Goal: Task Accomplishment & Management: Use online tool/utility

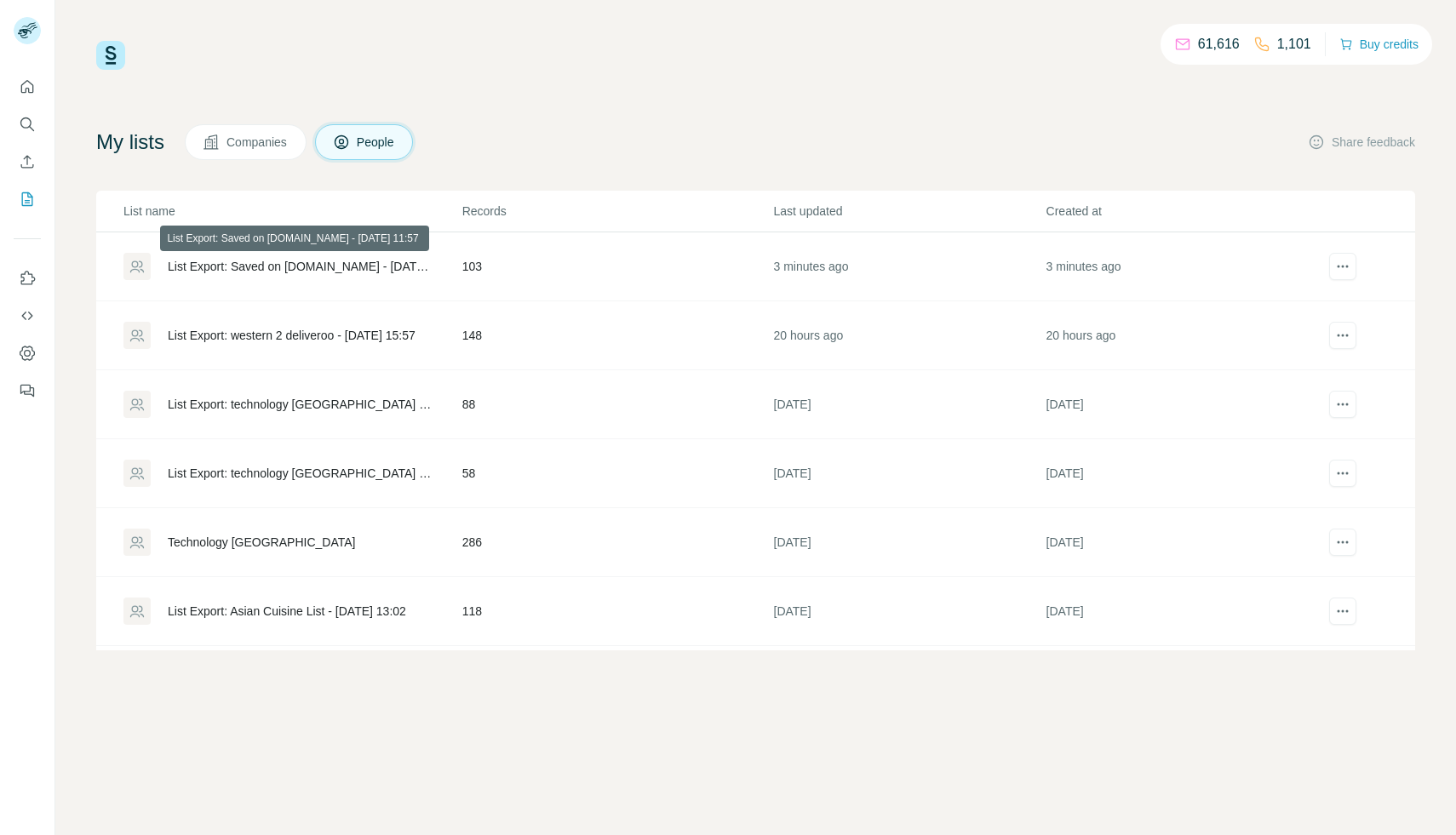
click at [370, 260] on div "List Export: Saved on [DOMAIN_NAME] - [DATE] 11:57" at bounding box center [301, 266] width 266 height 17
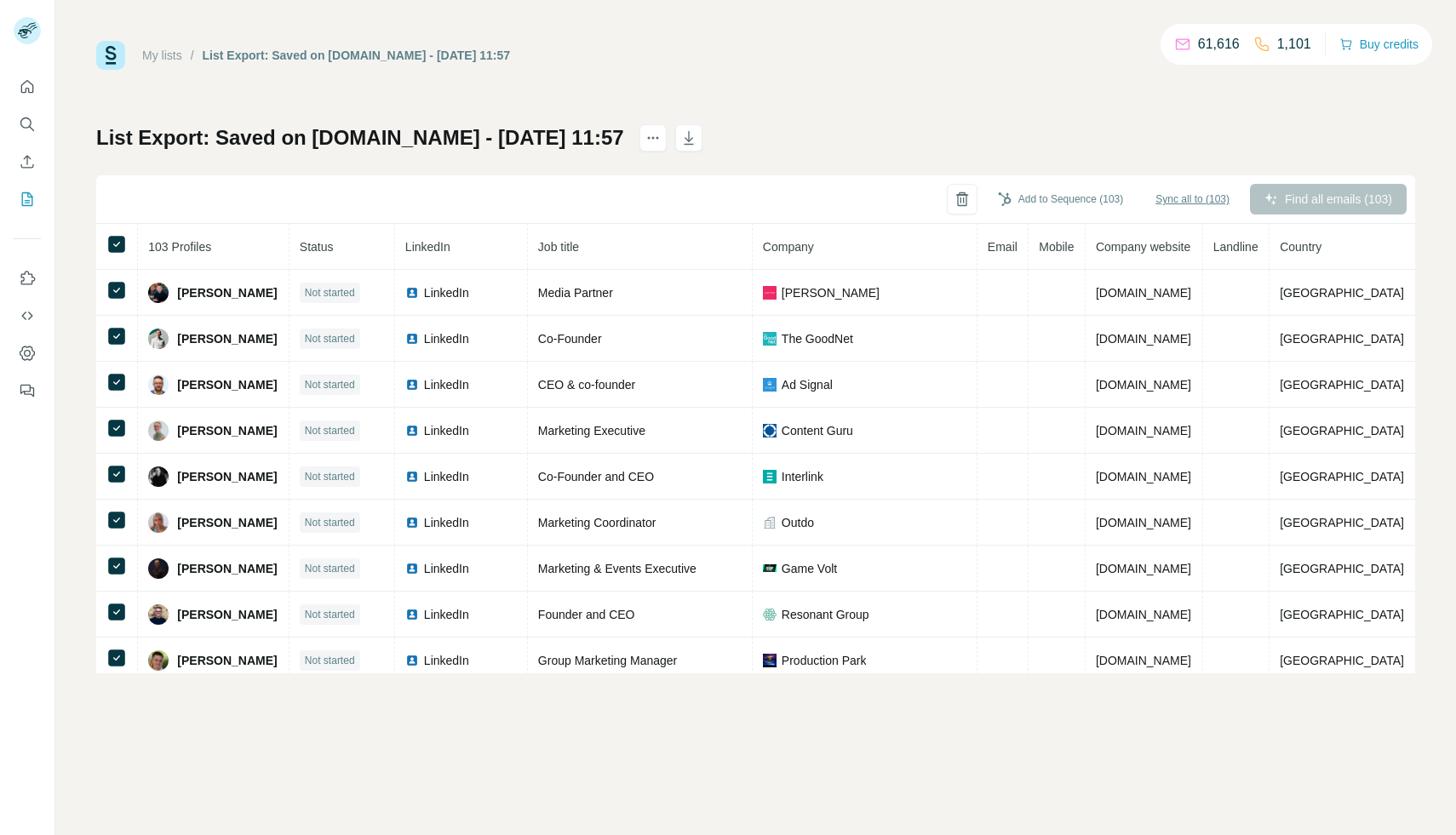
click at [1183, 205] on span "Sync all to (103)" at bounding box center [1193, 199] width 74 height 15
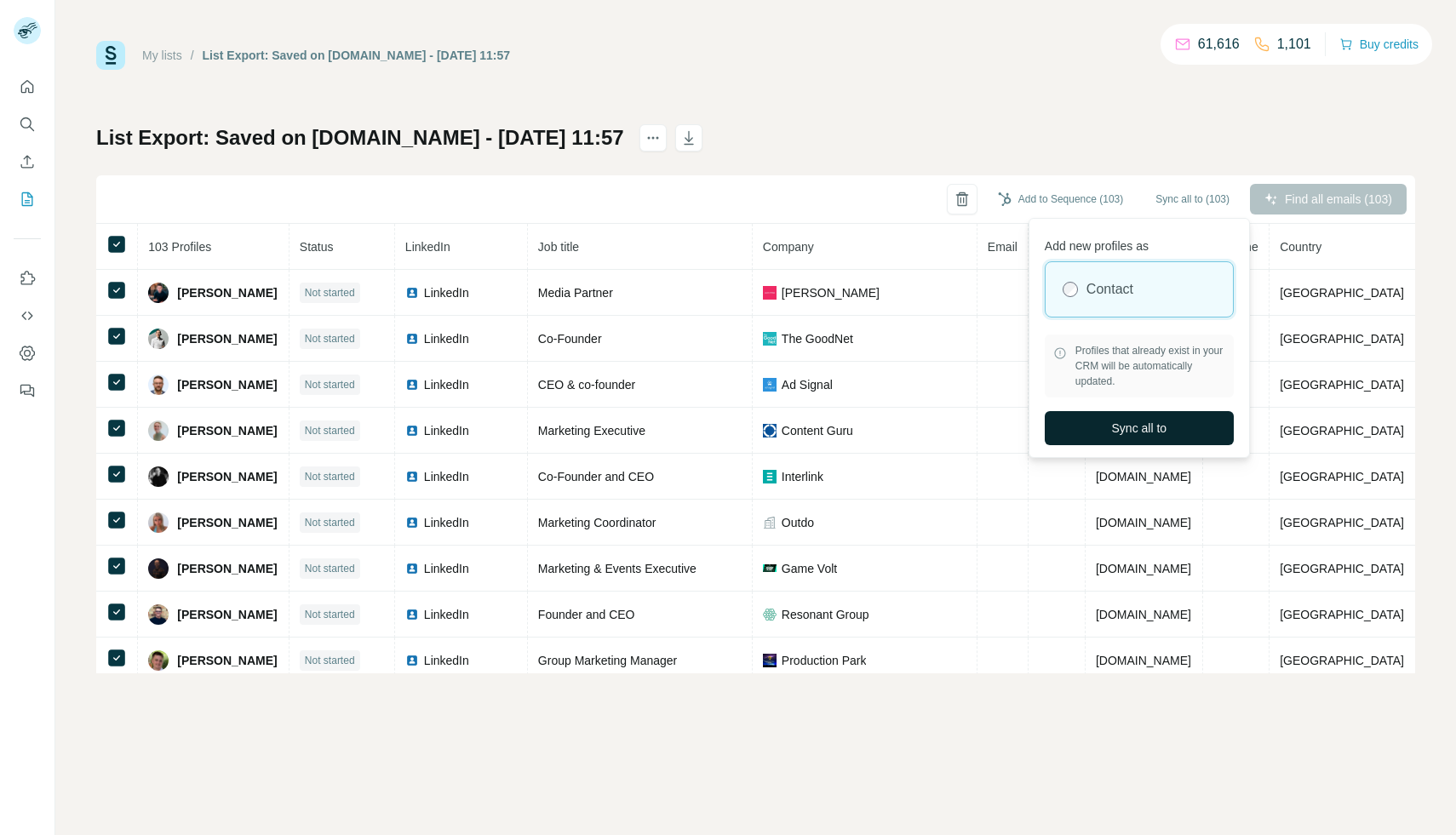
click at [1141, 434] on span "Sync all to" at bounding box center [1139, 427] width 55 height 17
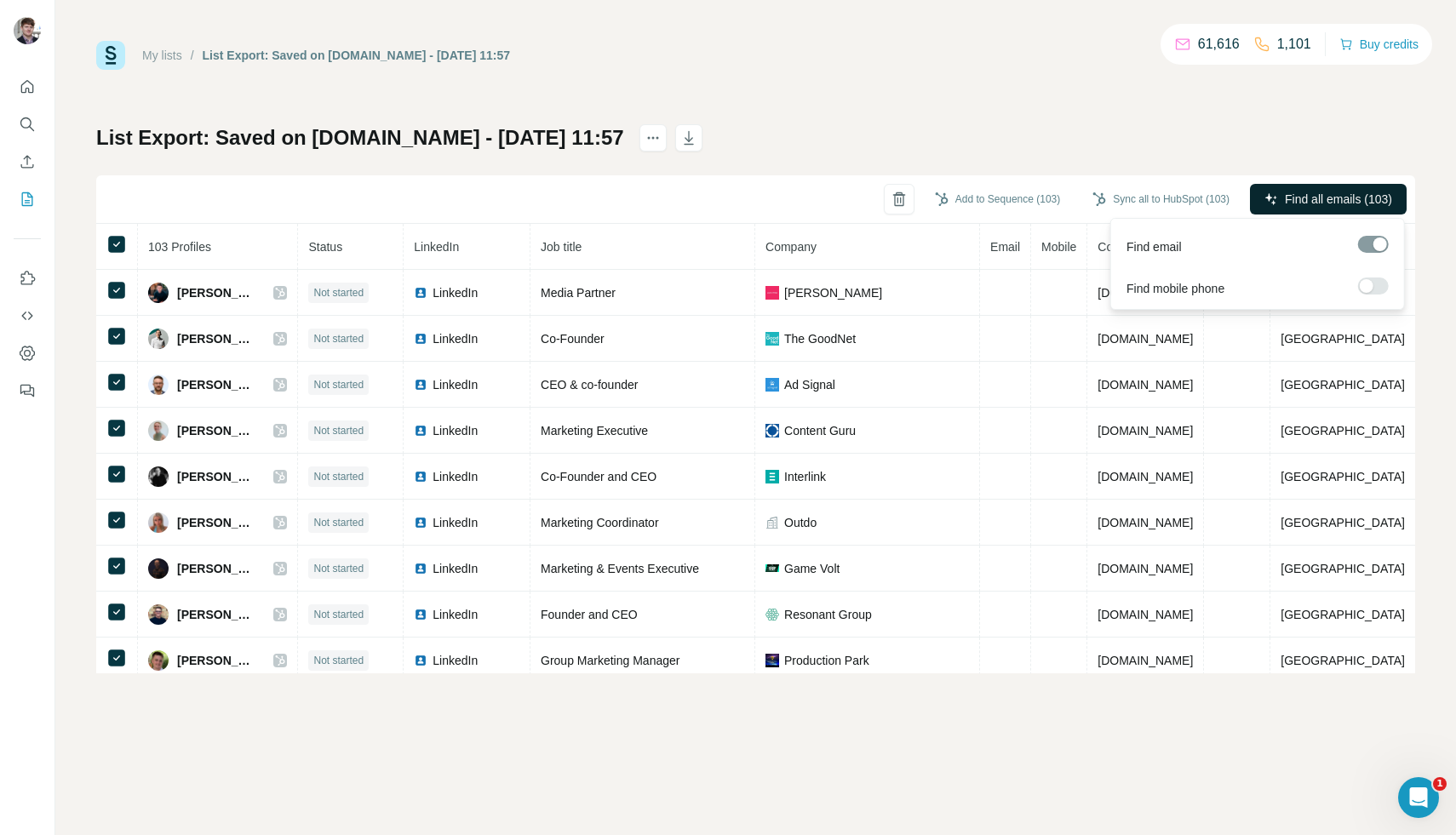
click at [1288, 199] on span "Find all emails (103)" at bounding box center [1338, 199] width 107 height 17
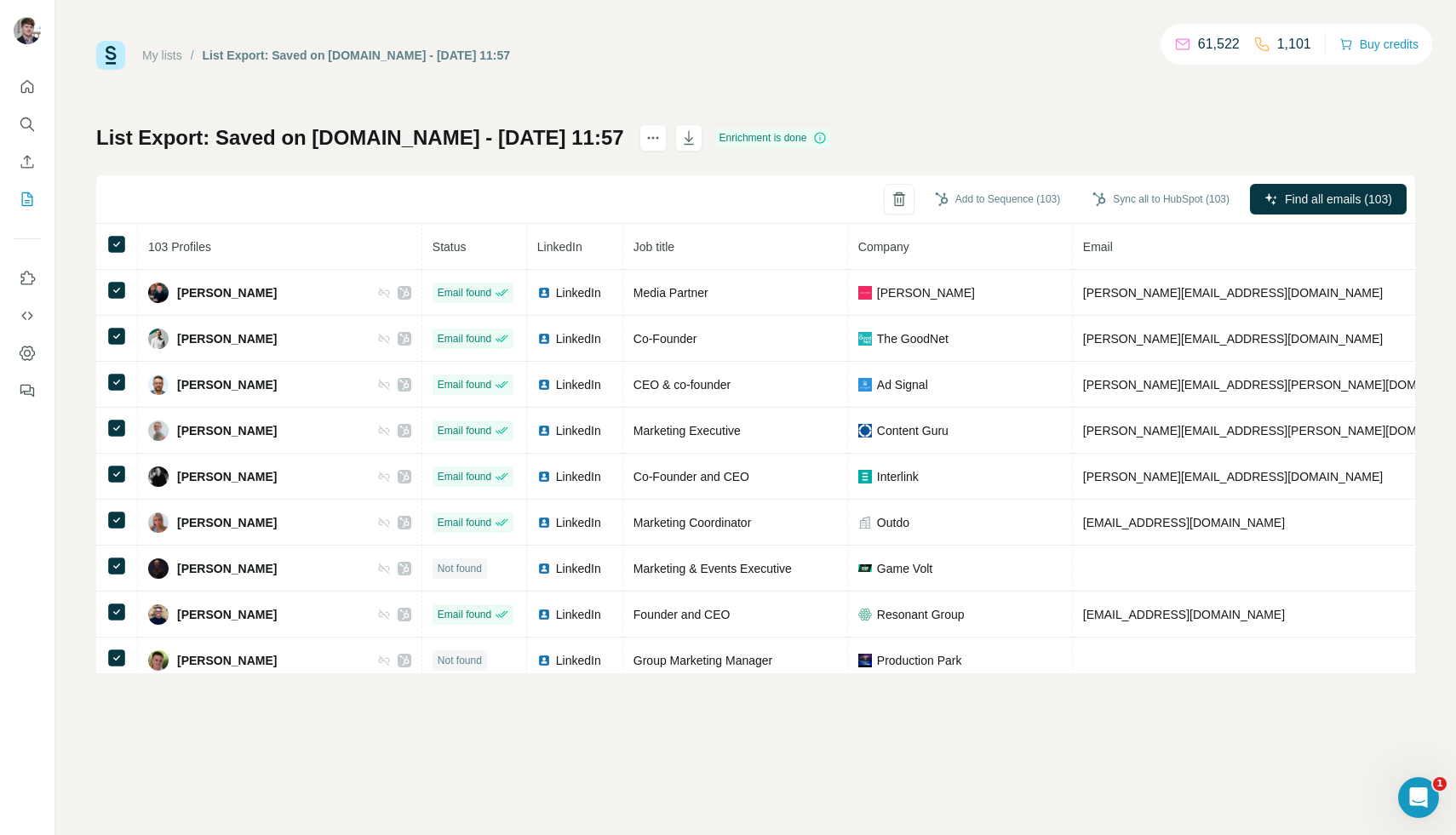
click at [1158, 185] on div "Sync all to HubSpot (103)" at bounding box center [1162, 199] width 161 height 31
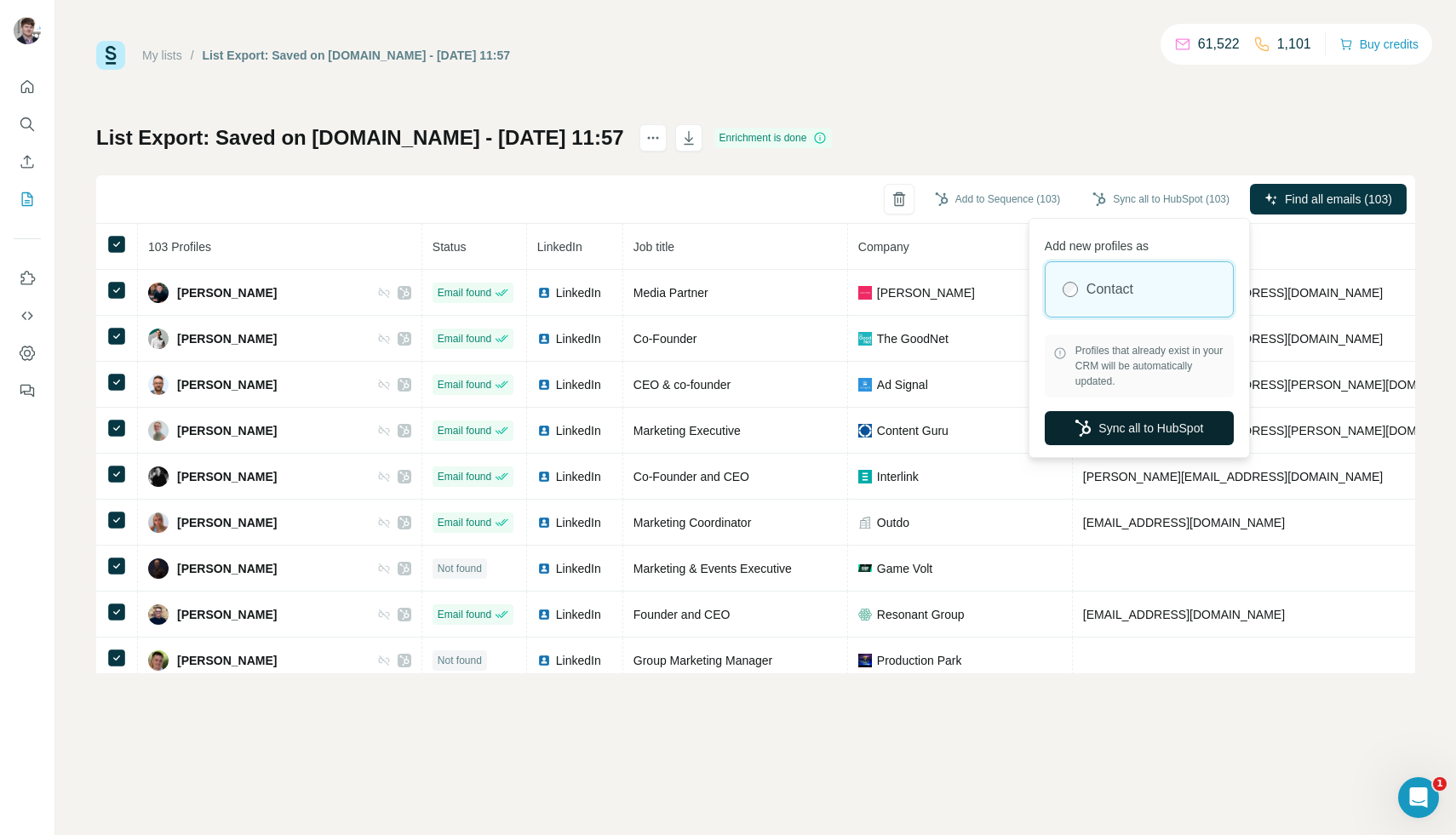
click at [1119, 437] on button "Sync all to HubSpot" at bounding box center [1139, 428] width 189 height 34
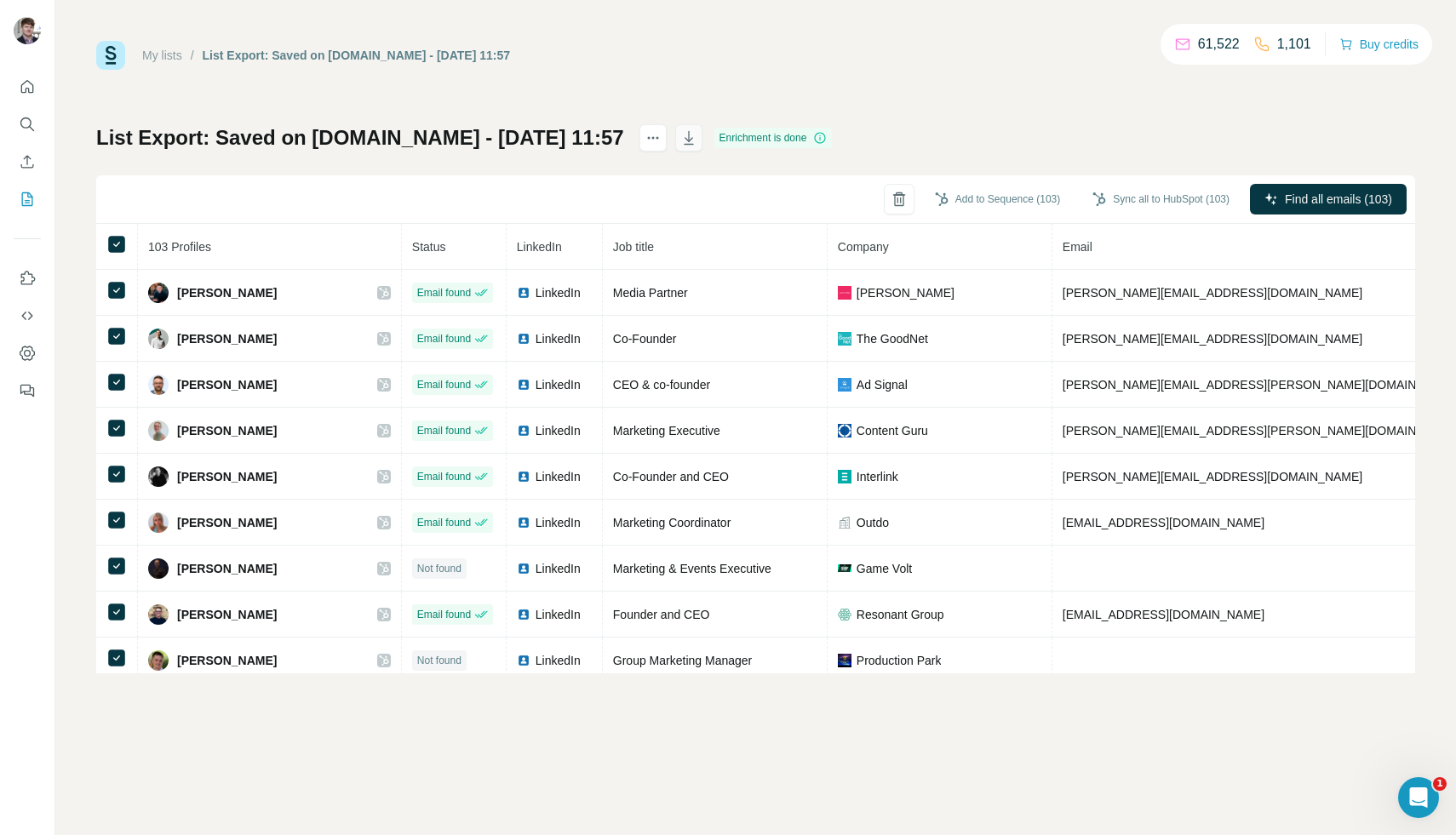
click at [683, 139] on icon "button" at bounding box center [688, 137] width 17 height 17
